Goal: Information Seeking & Learning: Find specific fact

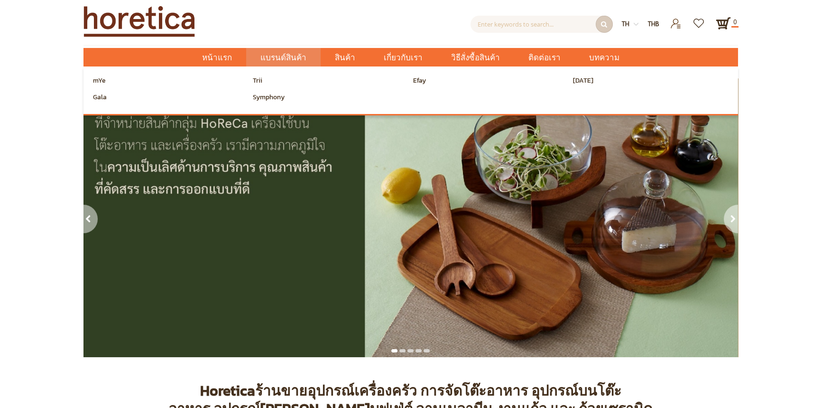
click at [88, 83] on div "mYe Trii Efay San Miguel Gala Symphony" at bounding box center [411, 89] width 655 height 47
click at [95, 83] on span "mYe" at bounding box center [99, 81] width 13 height 14
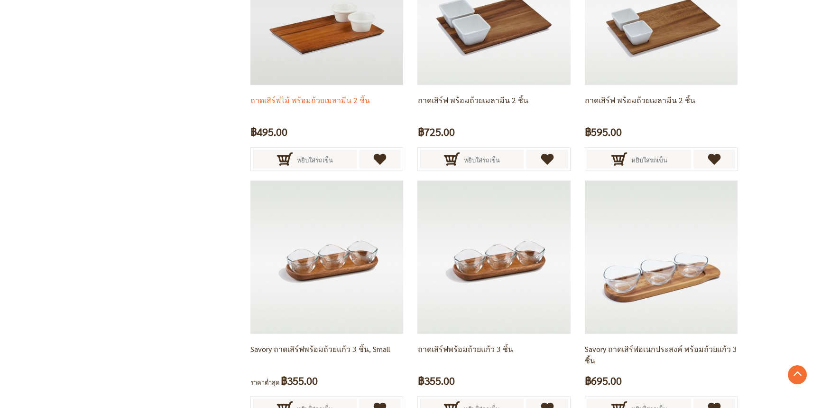
scroll to position [1898, 0]
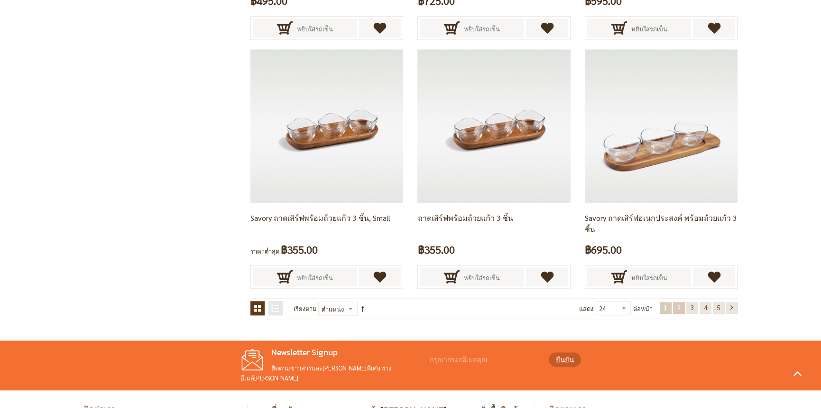
click at [677, 310] on link "หน้า 2" at bounding box center [679, 308] width 12 height 12
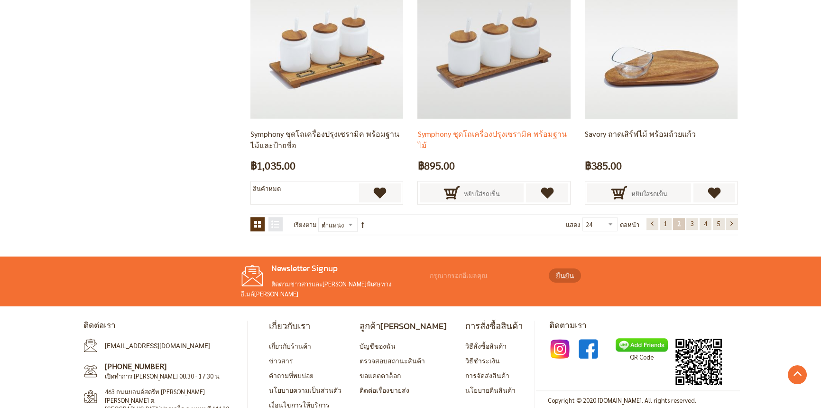
scroll to position [1995, 0]
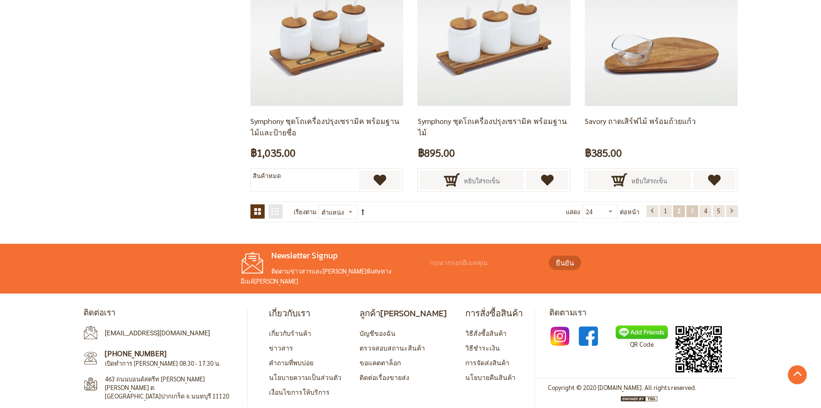
click at [688, 213] on link "หน้า 3" at bounding box center [693, 211] width 12 height 12
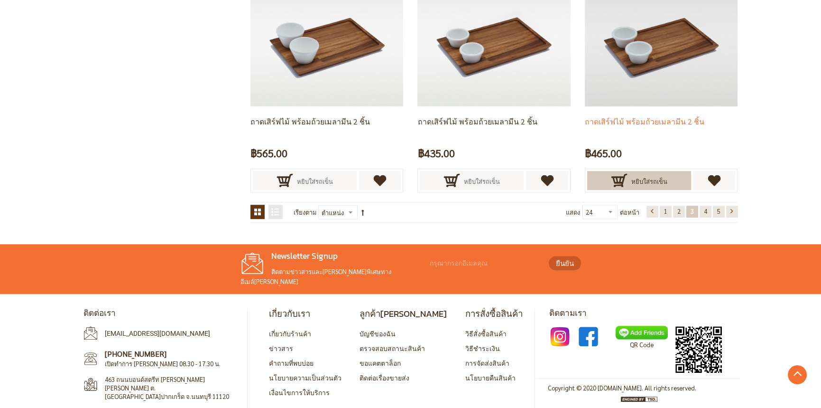
scroll to position [1995, 0]
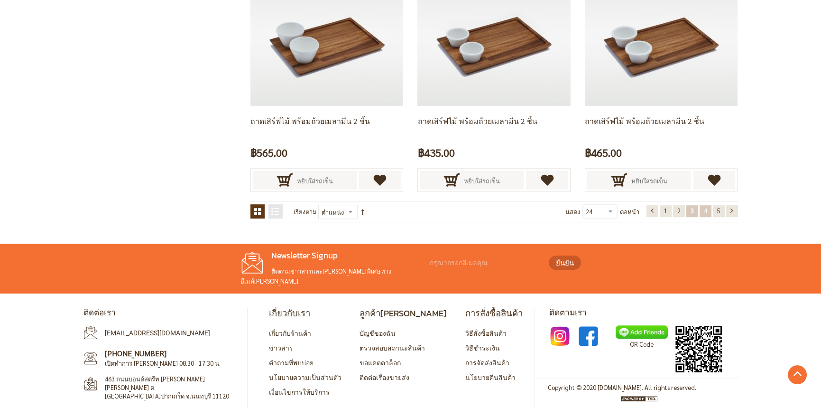
click at [705, 208] on span "4" at bounding box center [705, 210] width 3 height 8
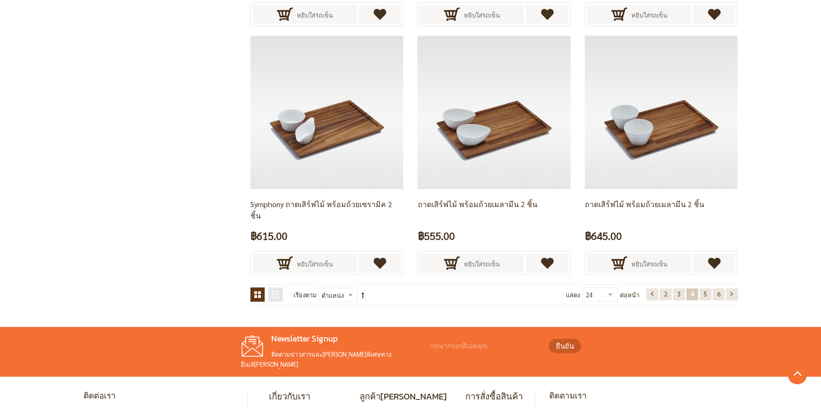
scroll to position [1995, 0]
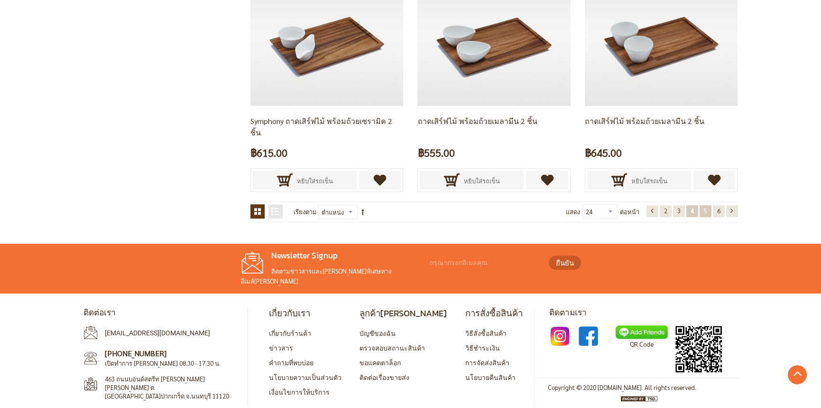
click at [702, 210] on link "หน้า 5" at bounding box center [706, 211] width 12 height 12
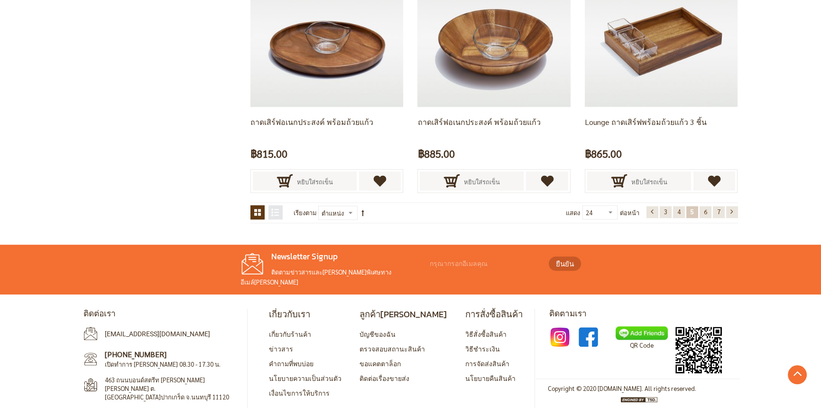
scroll to position [1995, 0]
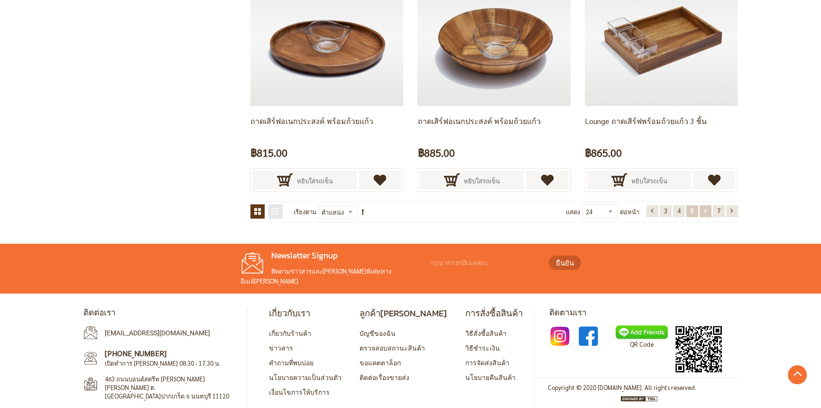
click at [709, 207] on link "หน้า 6" at bounding box center [706, 211] width 12 height 12
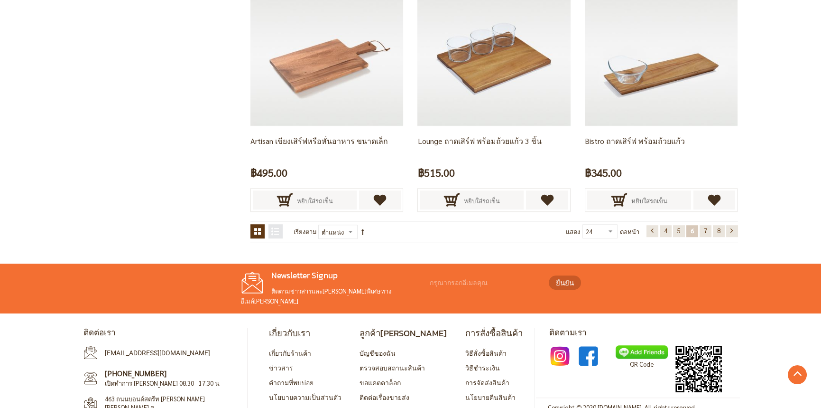
scroll to position [1982, 0]
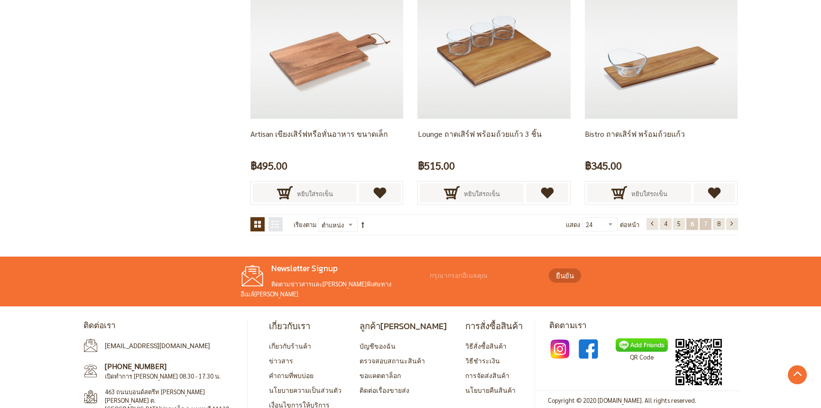
click at [707, 219] on link "หน้า 7" at bounding box center [706, 224] width 12 height 12
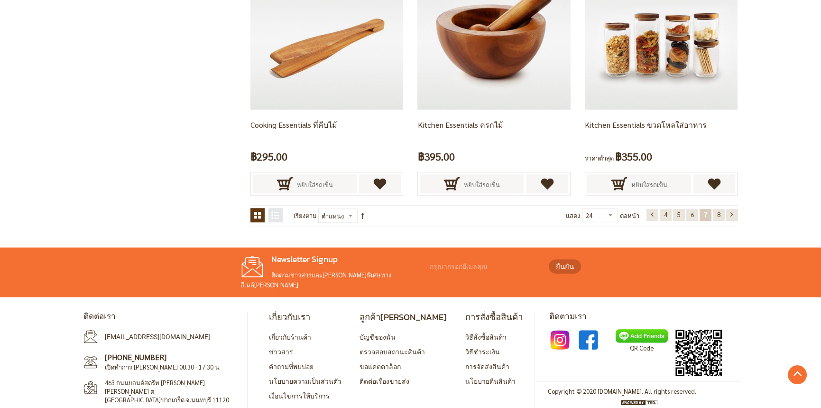
scroll to position [1995, 0]
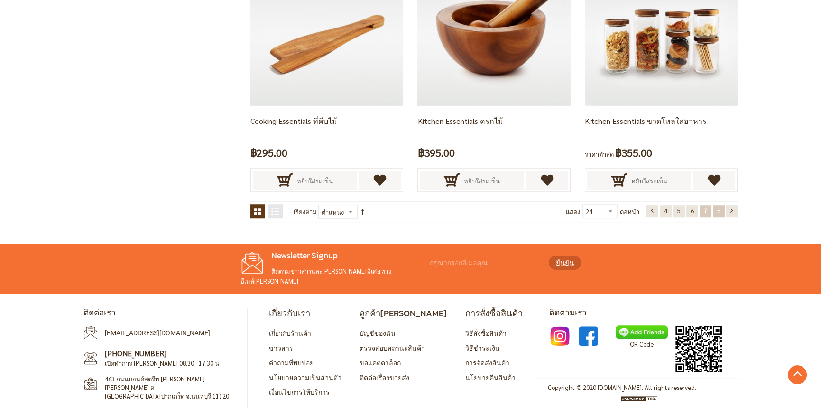
click at [717, 211] on span "8" at bounding box center [718, 210] width 3 height 8
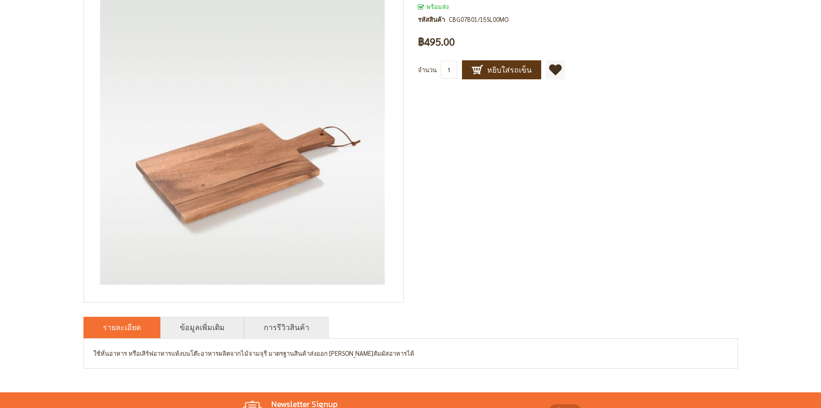
scroll to position [277, 0]
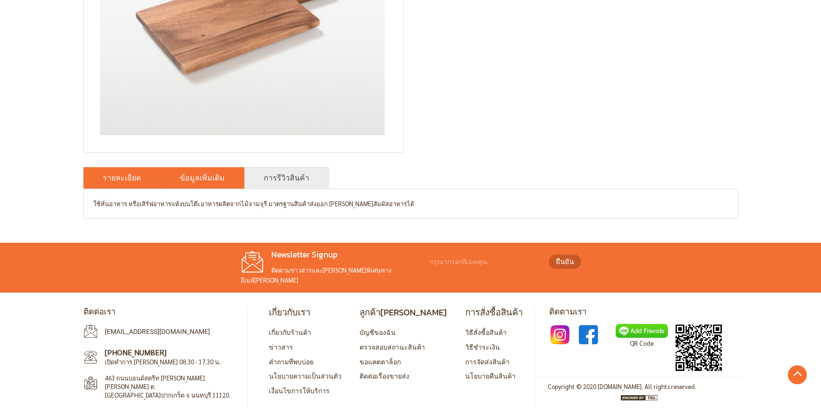
click at [193, 171] on li "ข้อมูลเพิ่มเติม" at bounding box center [202, 177] width 84 height 21
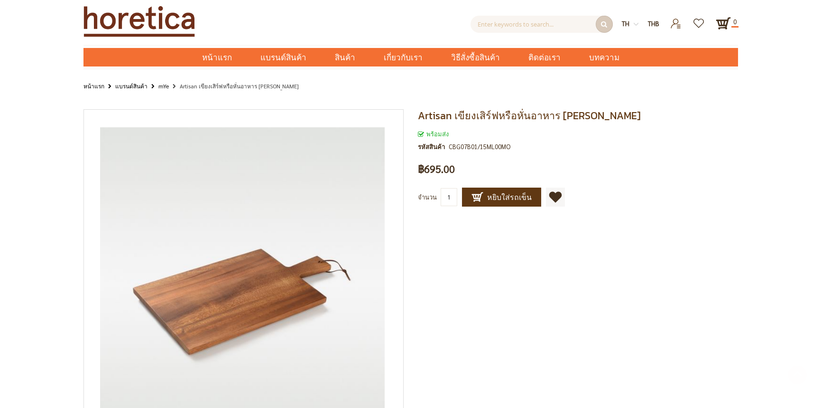
scroll to position [277, 0]
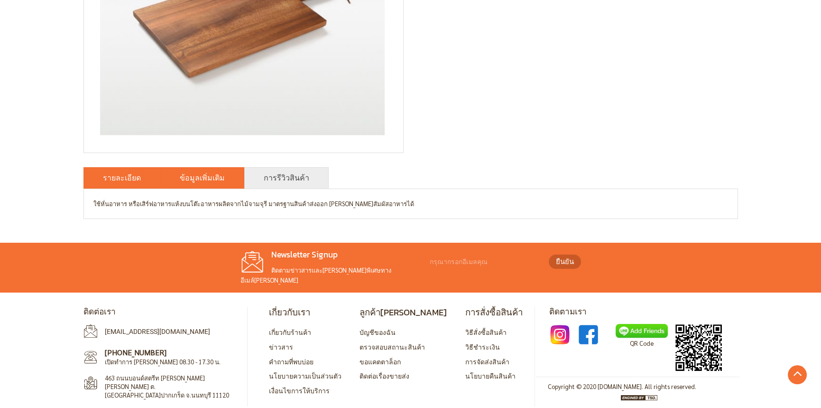
click at [193, 176] on link "ข้อมูลเพิ่มเติม" at bounding box center [202, 177] width 45 height 11
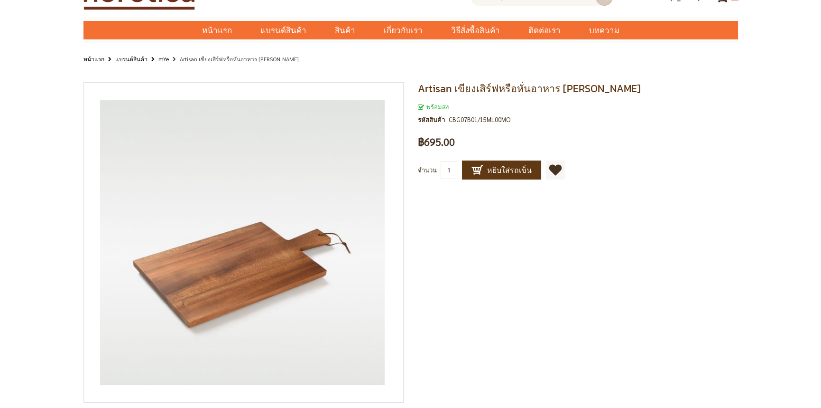
scroll to position [47, 0]
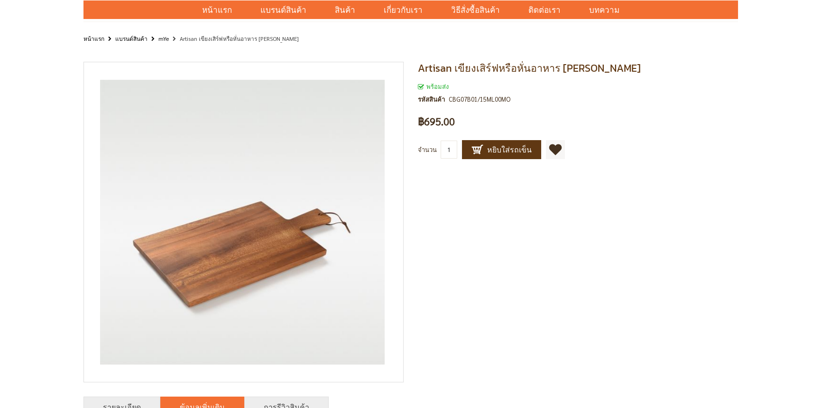
drag, startPoint x: 780, startPoint y: 193, endPoint x: 633, endPoint y: 108, distance: 170.1
click at [778, 190] on div "Artisan เขียงเสิร์ฟหรือหั่นอาหาร ขนาดกลาง พร้อมส่ง รหัสสินค้า CBG07B01/15ML00MO…" at bounding box center [410, 370] width 821 height 631
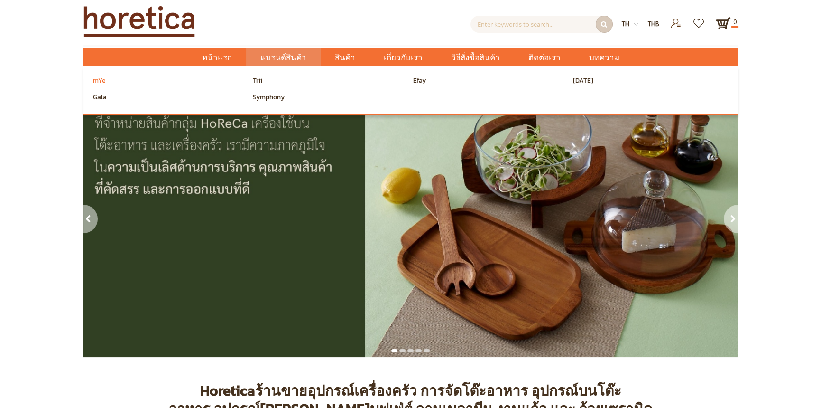
click at [104, 82] on link "mYe" at bounding box center [171, 81] width 160 height 14
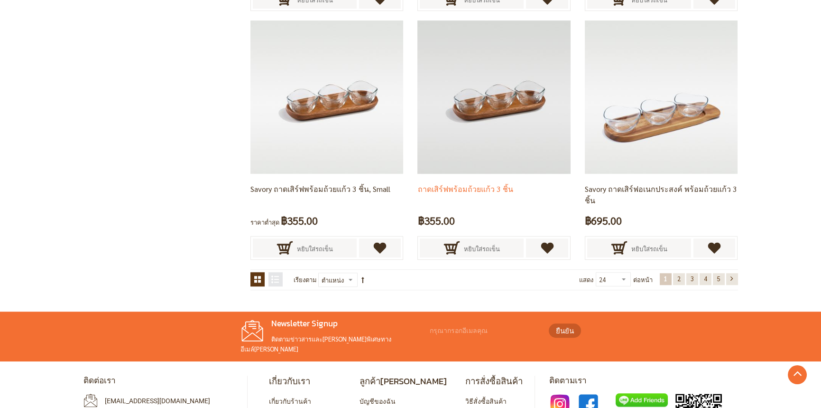
scroll to position [1995, 0]
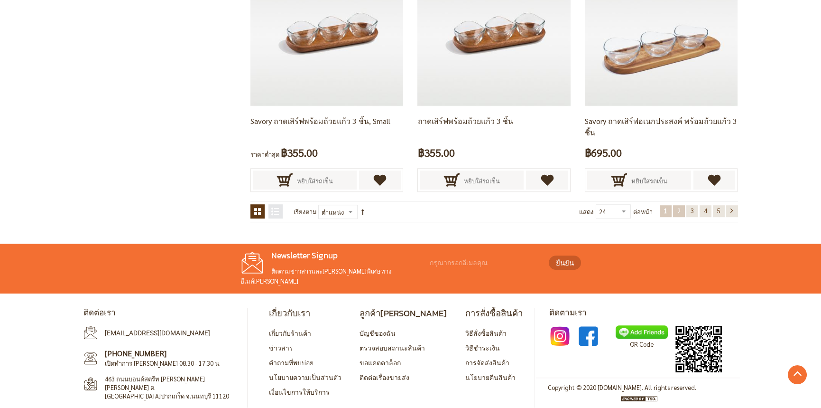
click at [674, 207] on link "หน้า 2" at bounding box center [679, 211] width 12 height 12
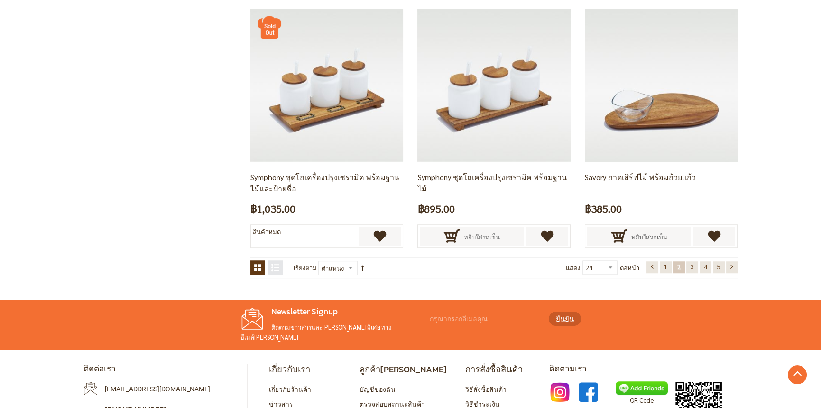
scroll to position [1995, 0]
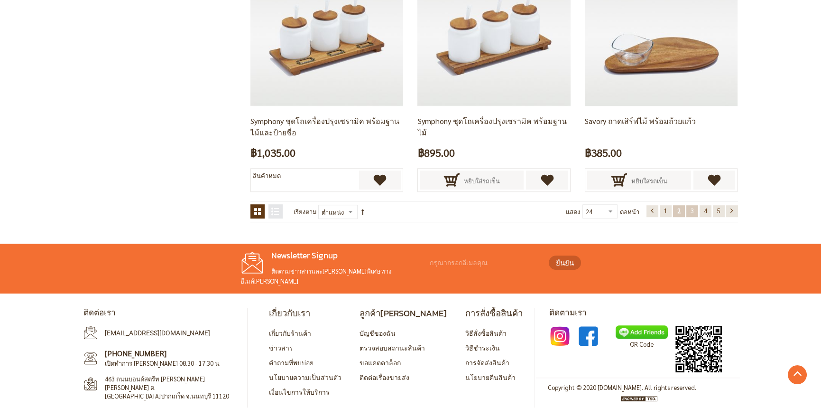
click at [687, 213] on link "หน้า 3" at bounding box center [693, 211] width 12 height 12
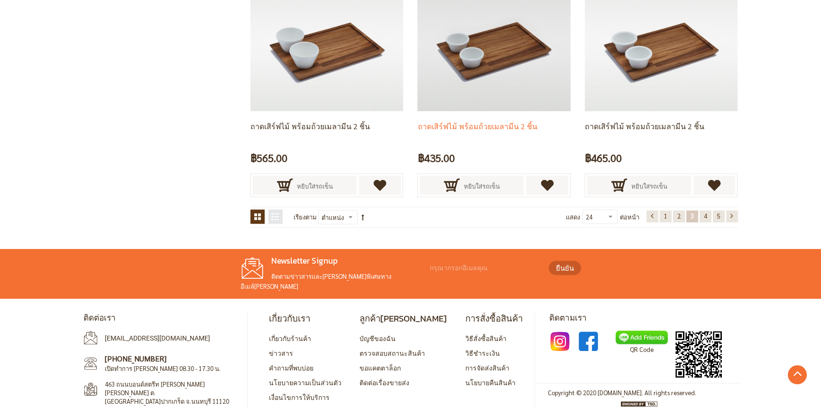
scroll to position [1995, 0]
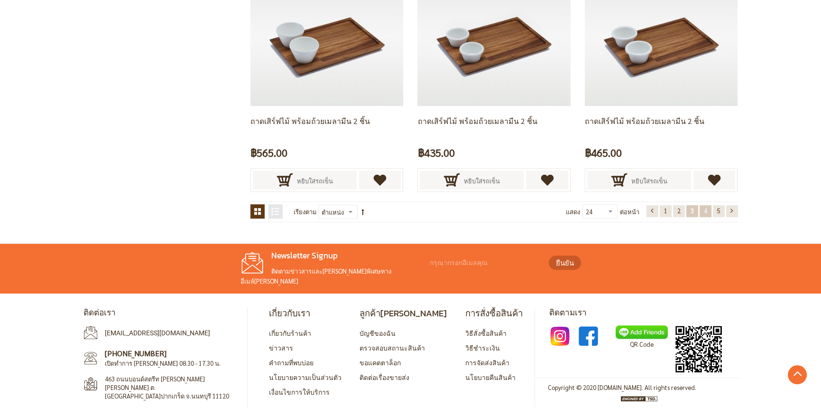
click at [702, 210] on link "หน้า 4" at bounding box center [706, 211] width 12 height 12
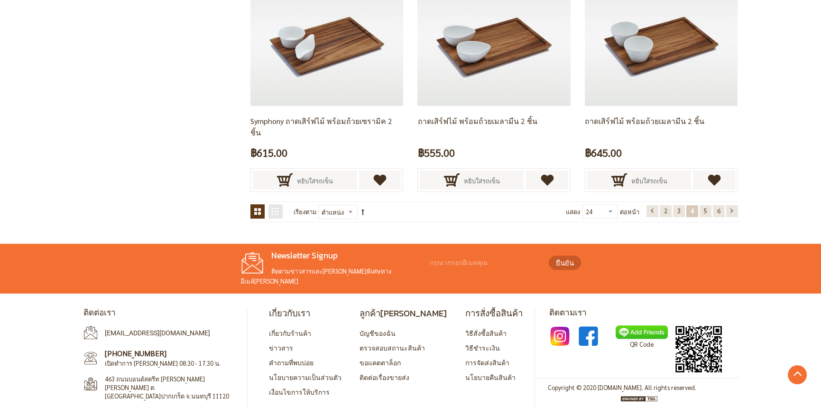
click at [704, 210] on span "5" at bounding box center [705, 210] width 3 height 8
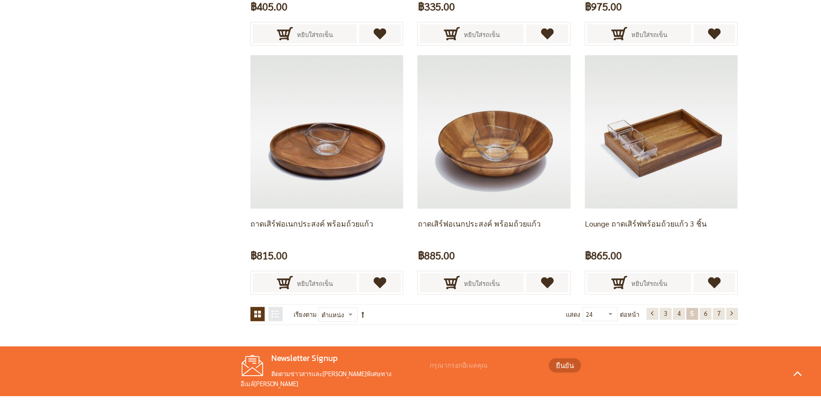
scroll to position [1995, 0]
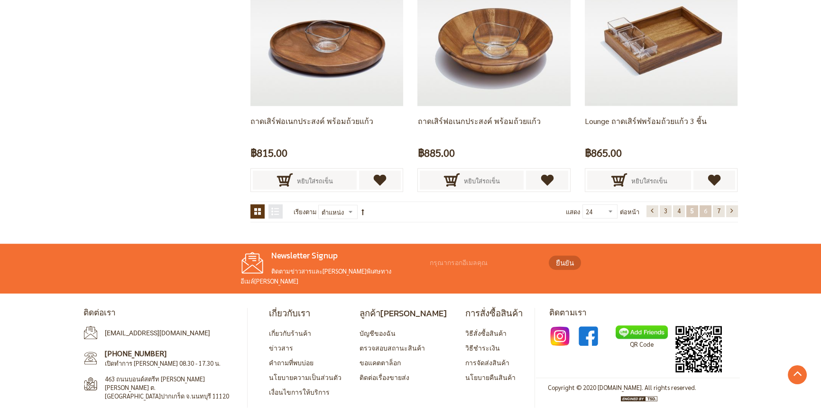
click at [702, 214] on link "หน้า 6" at bounding box center [706, 211] width 12 height 12
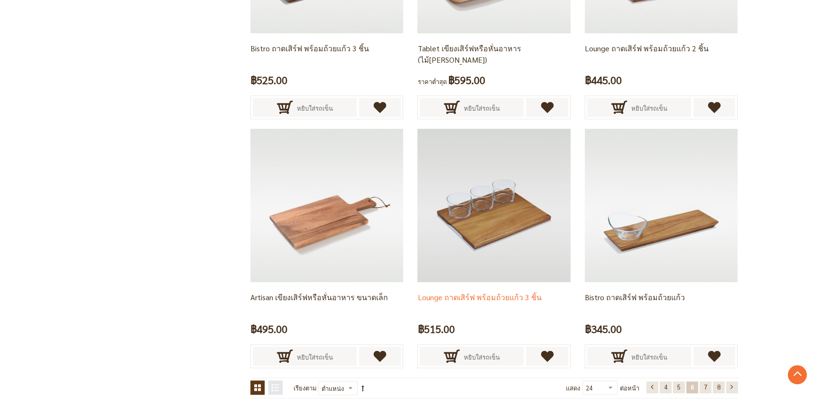
scroll to position [1839, 0]
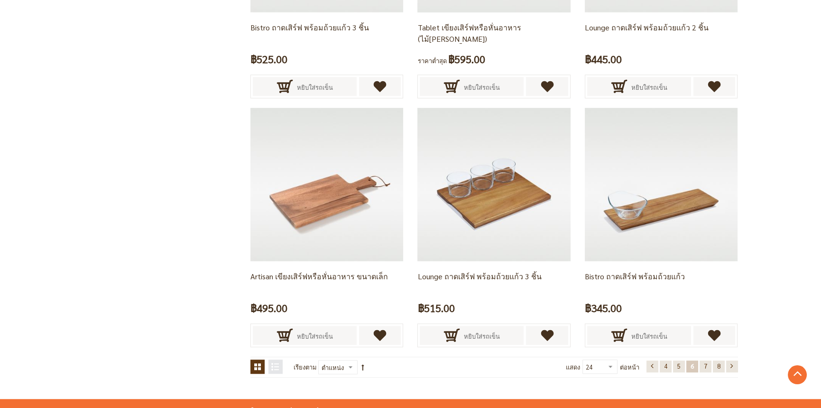
drag, startPoint x: 707, startPoint y: 370, endPoint x: 703, endPoint y: 359, distance: 11.7
click at [707, 370] on link "หน้า 7" at bounding box center [706, 366] width 12 height 12
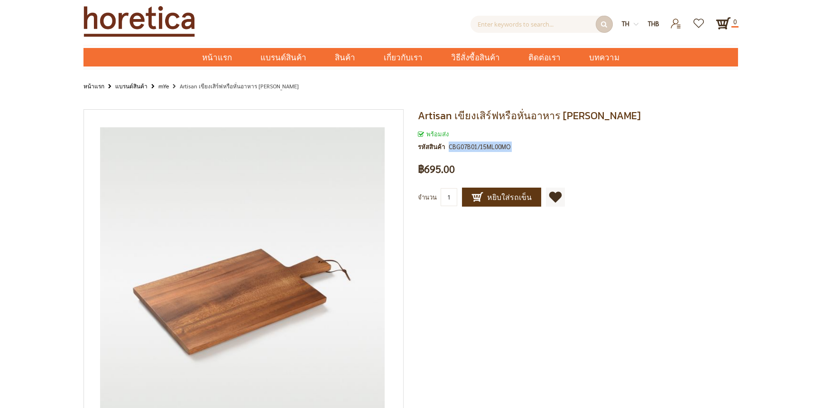
drag, startPoint x: 445, startPoint y: 144, endPoint x: 518, endPoint y: 150, distance: 72.8
click at [518, 150] on div "พร้อมส่ง รหัสสินค้า CBG07B01/15ML00MO" at bounding box center [578, 143] width 320 height 28
copy div "CBG07B01/15ML00MO"
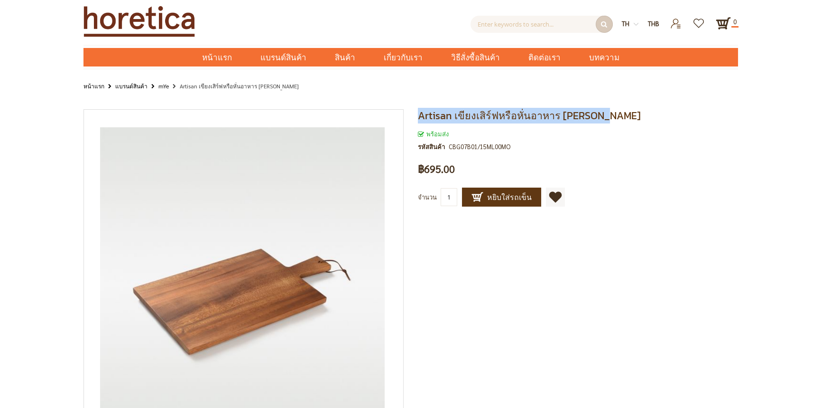
drag, startPoint x: 418, startPoint y: 114, endPoint x: 607, endPoint y: 118, distance: 189.8
click at [607, 118] on h1 "Artisan เขียงเสิร์ฟหรือหั่นอาหาร [PERSON_NAME]" at bounding box center [578, 115] width 320 height 13
copy span "Artisan เขียงเสิร์ฟหรือหั่นอาหาร [PERSON_NAME]"
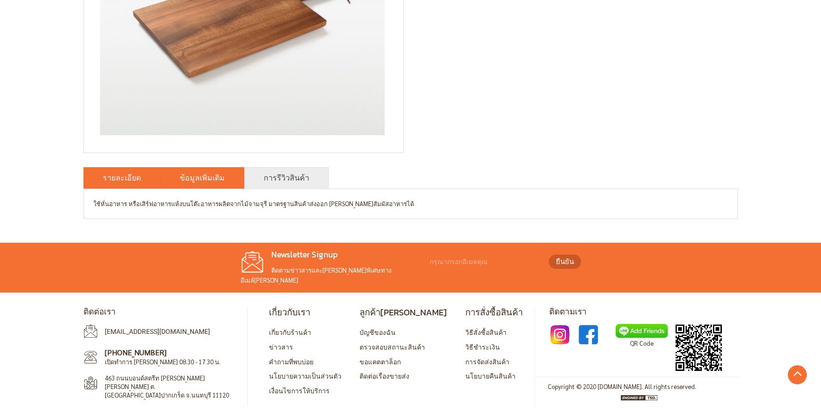
click at [206, 176] on link "ข้อมูลเพิ่มเติม" at bounding box center [202, 177] width 45 height 11
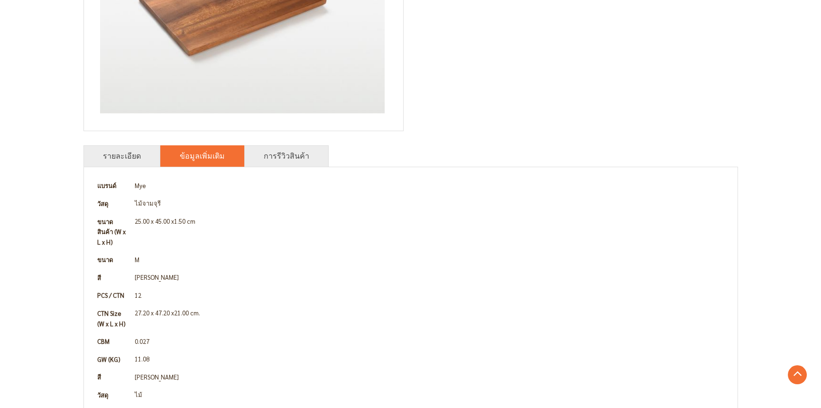
scroll to position [324, 0]
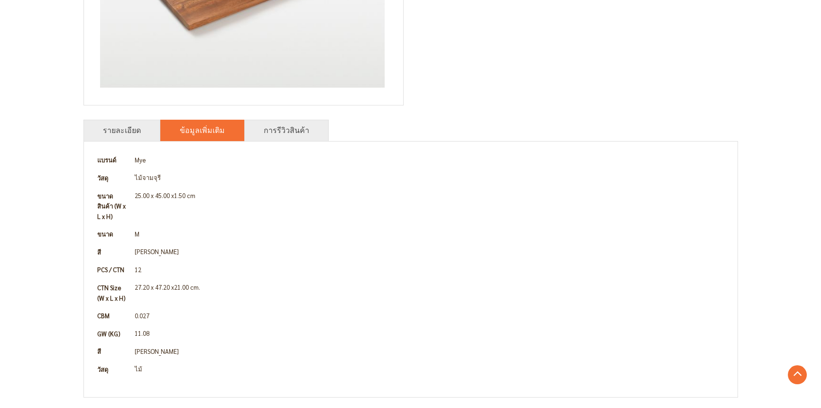
drag, startPoint x: 135, startPoint y: 193, endPoint x: 109, endPoint y: 194, distance: 25.6
click at [135, 193] on td "25.00 x 45.00 x1.50 cm" at bounding box center [429, 206] width 597 height 38
drag, startPoint x: 96, startPoint y: 195, endPoint x: 211, endPoint y: 199, distance: 115.4
click at [211, 199] on tr "ขนาดสินค้า (W x L x H) 25.00 x 45.00 x1.50 cm" at bounding box center [410, 206] width 635 height 38
copy tr "ขนาดสินค้า (W x L x H) 25.00 x 45.00 x1.50 cm"
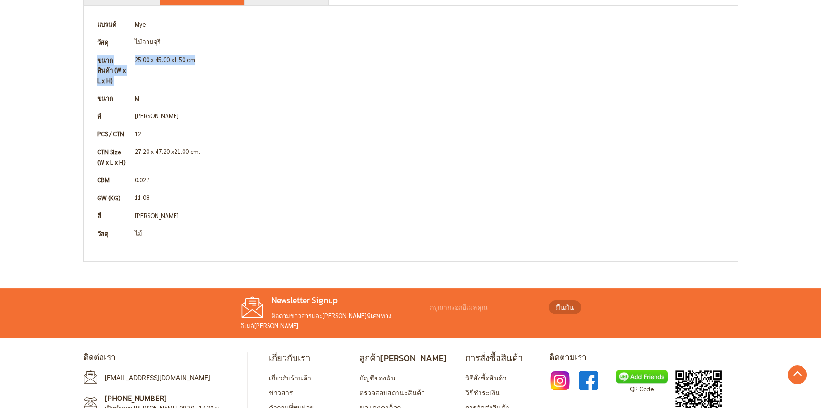
scroll to position [495, 0]
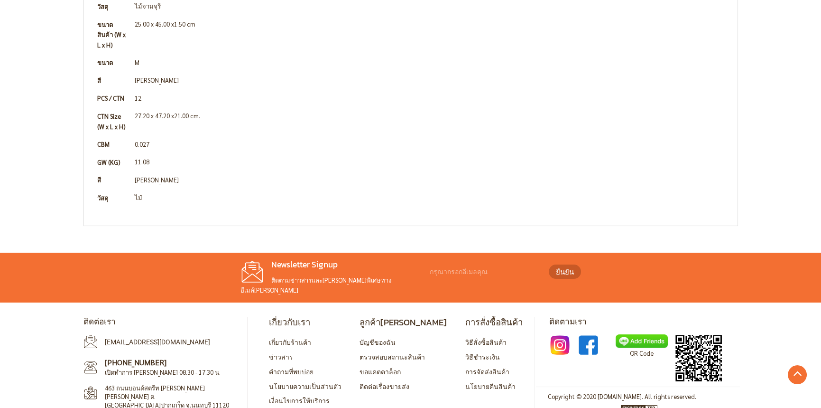
click at [170, 92] on td "12" at bounding box center [429, 98] width 597 height 18
click at [163, 111] on td "27.20 x 47.20 x21.00 cm." at bounding box center [429, 121] width 597 height 28
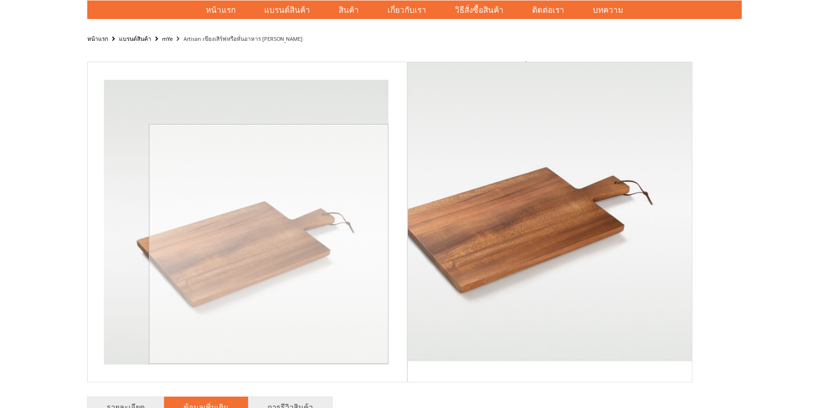
scroll to position [0, 0]
